Goal: Use online tool/utility

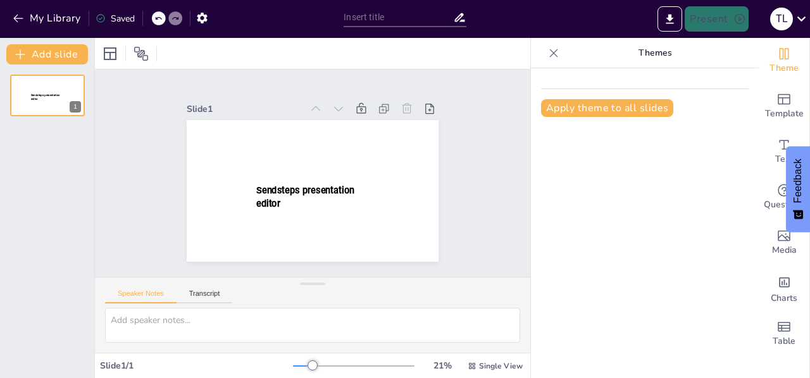
type input "New Sendsteps"
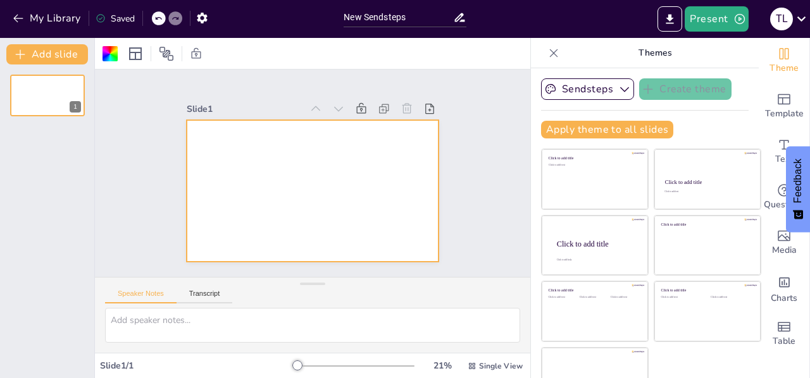
click at [220, 170] on div at bounding box center [313, 191] width 252 height 142
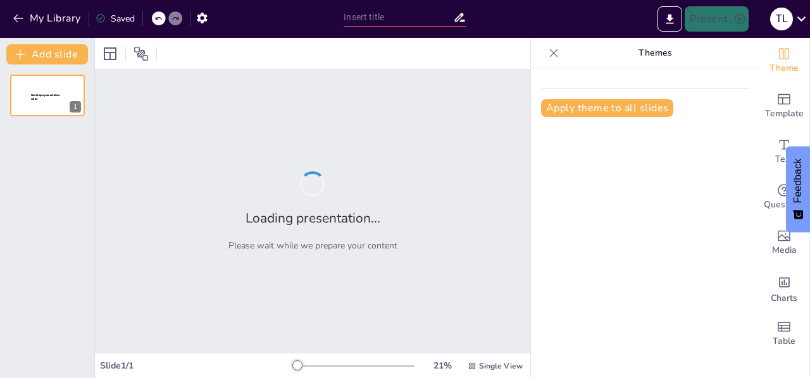
type input "Творчість навколо нас: Відчуй красу образотворчого мистецтва!"
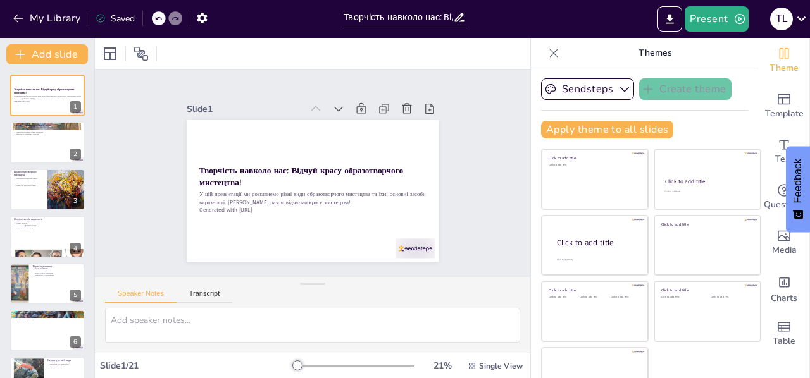
checkbox input "true"
